Goal: Transaction & Acquisition: Purchase product/service

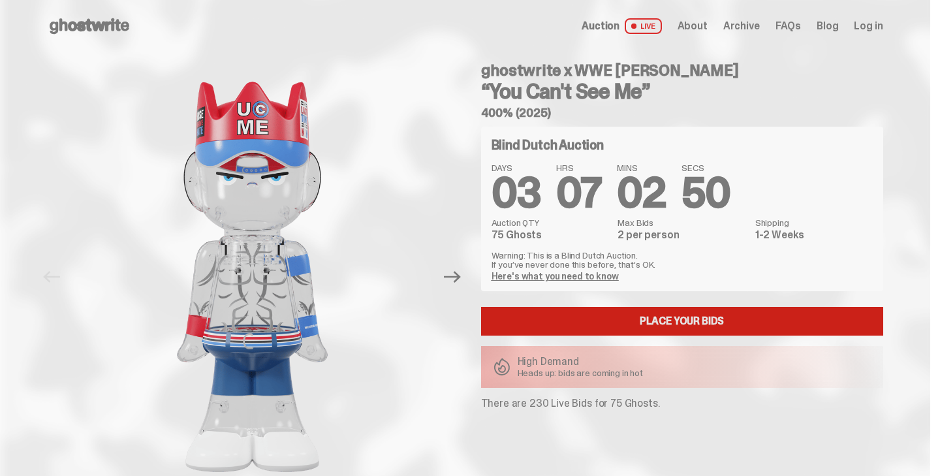
click at [669, 326] on link "Place your Bids" at bounding box center [682, 321] width 402 height 29
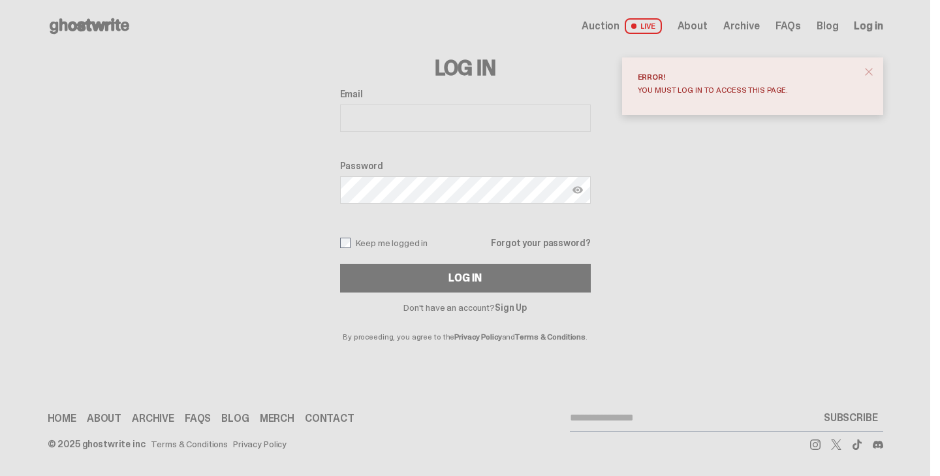
click at [874, 74] on span "close" at bounding box center [868, 71] width 13 height 13
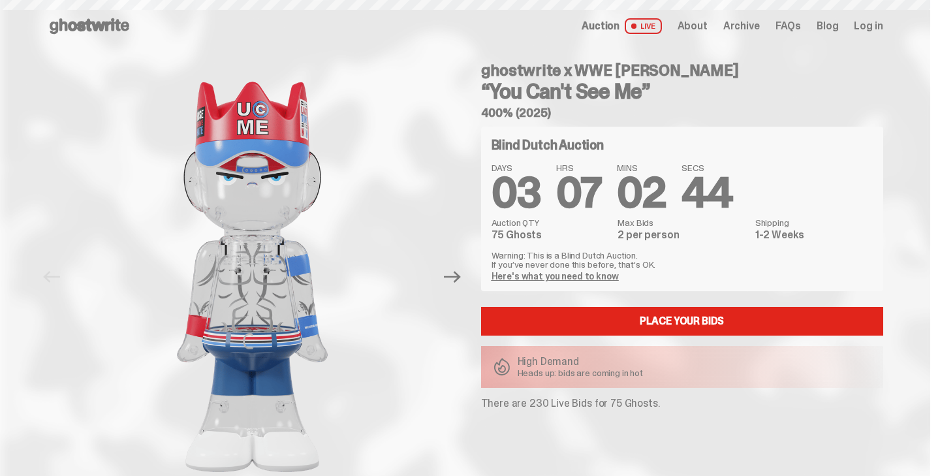
scroll to position [21, 0]
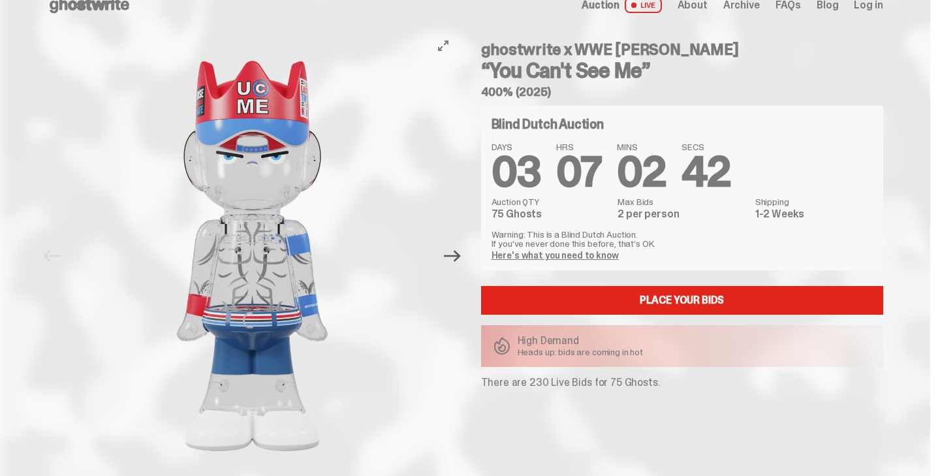
click at [456, 256] on icon "Next" at bounding box center [452, 256] width 17 height 12
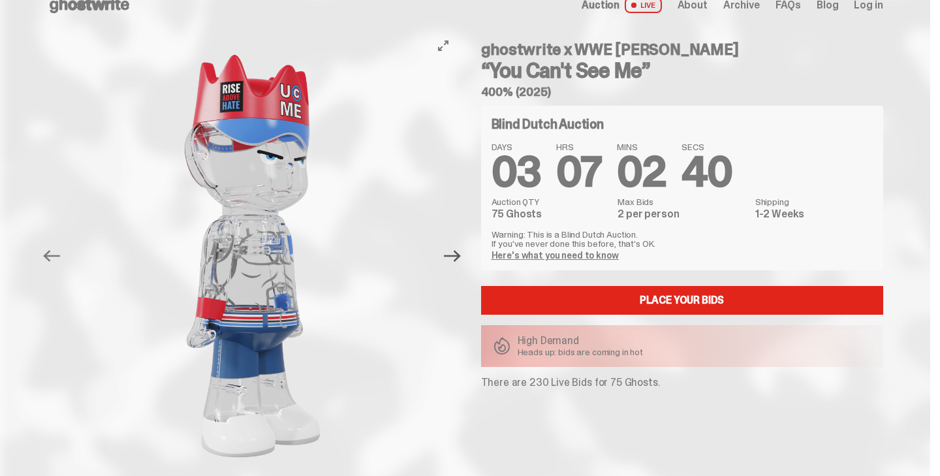
click at [456, 256] on icon "Next" at bounding box center [452, 256] width 17 height 12
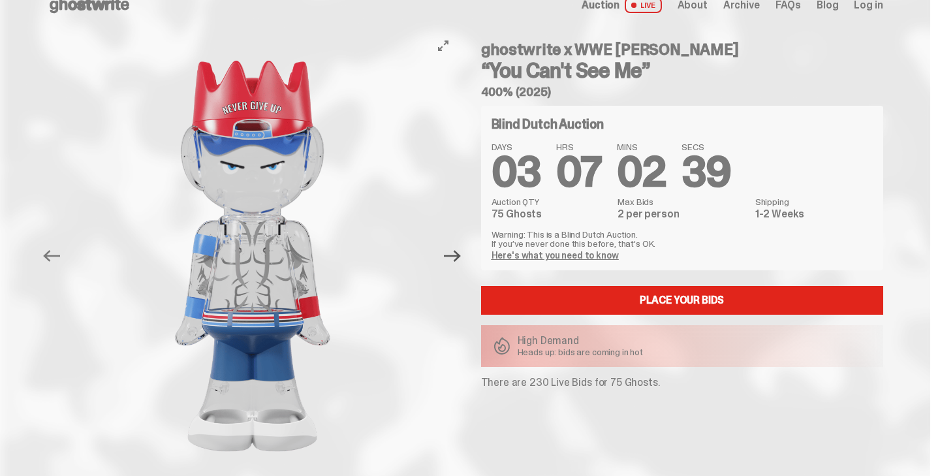
click at [456, 256] on icon "Next" at bounding box center [452, 256] width 17 height 12
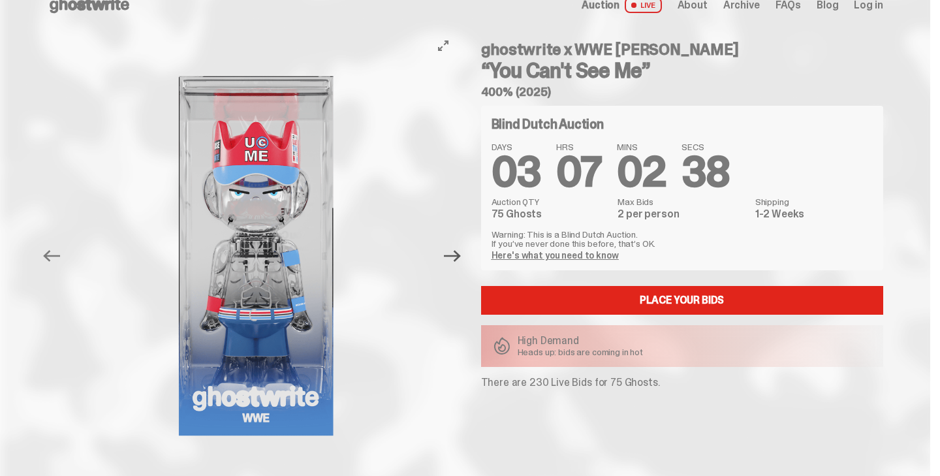
click at [456, 256] on icon "Next" at bounding box center [452, 256] width 17 height 12
